Goal: Check status: Check status

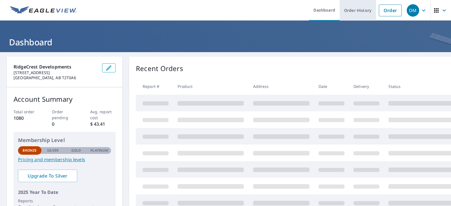
click at [349, 10] on link "Order History" at bounding box center [358, 10] width 36 height 21
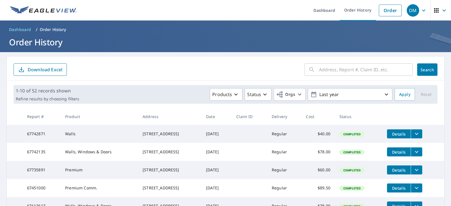
click at [361, 71] on input "text" at bounding box center [366, 70] width 94 height 16
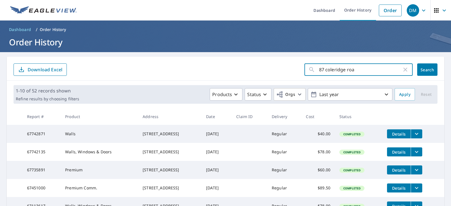
type input "[STREET_ADDRESS]"
click button "Search" at bounding box center [428, 69] width 20 height 12
